Goal: Task Accomplishment & Management: Complete application form

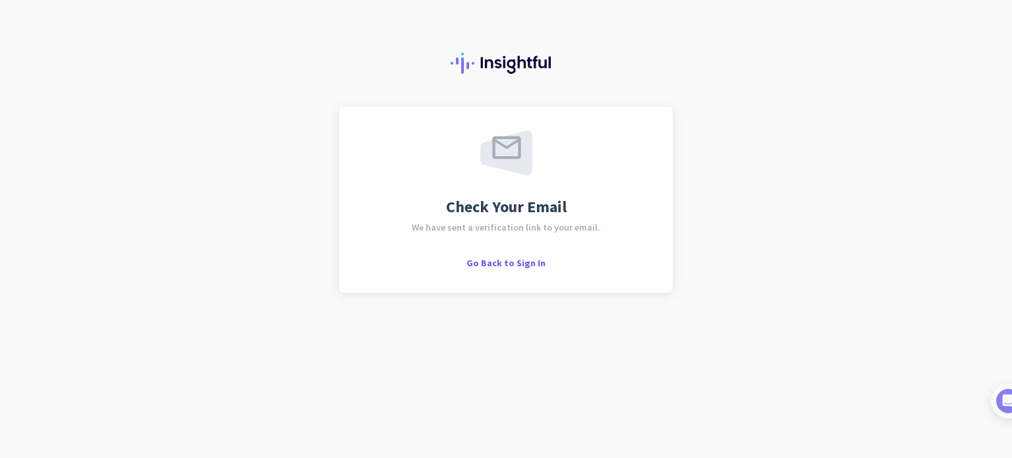
click at [509, 252] on div "Check Your Email We have sent a verification link to your email. Go Back to Sig…" at bounding box center [506, 199] width 286 height 138
click at [509, 266] on span "Go Back to Sign In" at bounding box center [505, 263] width 79 height 12
click at [534, 188] on div "Check Your Email We have sent a verification link to your email. Go Back to Sig…" at bounding box center [506, 199] width 286 height 138
click at [531, 190] on div "Check Your Email We have sent a verification link to your email. Go Back to Sig…" at bounding box center [506, 199] width 286 height 138
click at [526, 195] on div "Check Your Email We have sent a verification link to your email. Go Back to Sig…" at bounding box center [506, 199] width 286 height 138
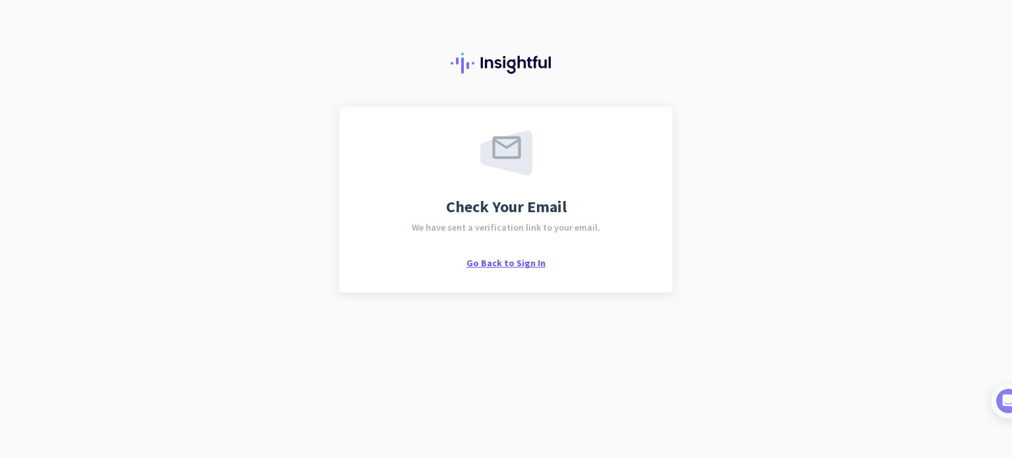
click at [504, 266] on span "Go Back to Sign In" at bounding box center [505, 263] width 79 height 12
